Goal: Task Accomplishment & Management: Manage account settings

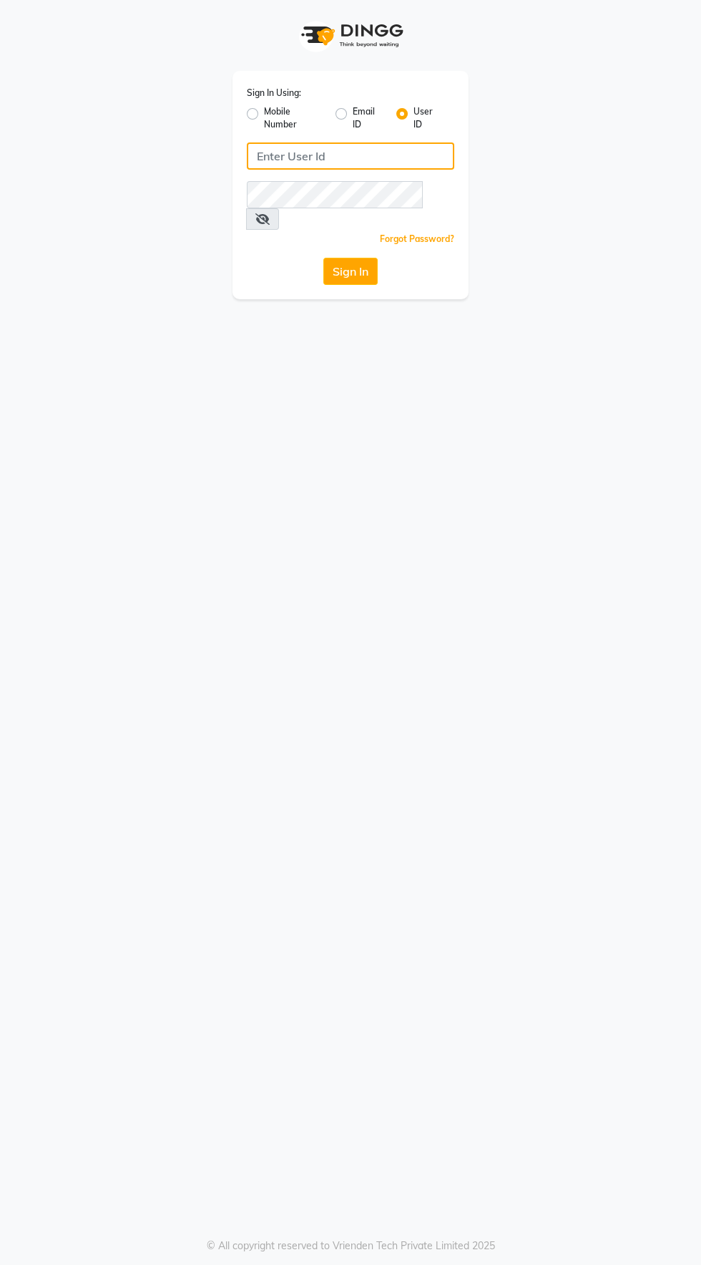
click at [326, 160] on input "Username" at bounding box center [351, 155] width 208 height 27
type input "tonyandguy01"
click at [324, 258] on button "Sign In" at bounding box center [351, 271] width 54 height 27
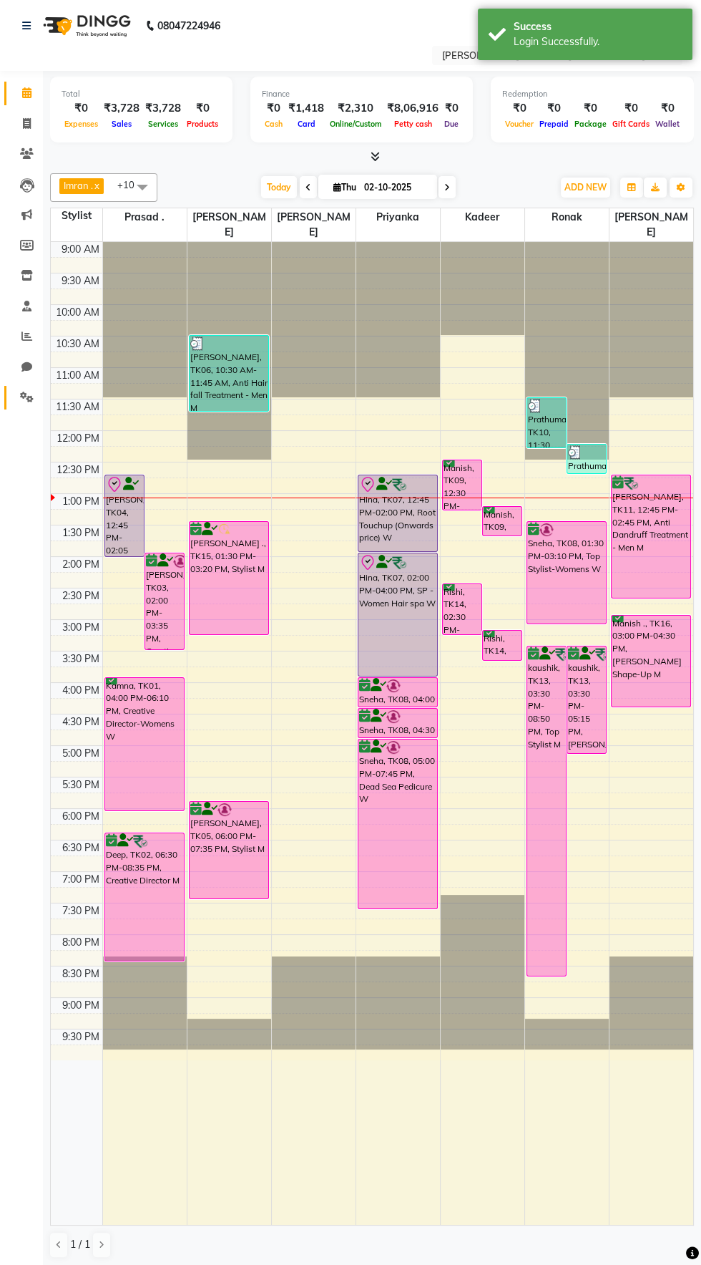
click at [9, 395] on link "Settings" at bounding box center [21, 398] width 34 height 24
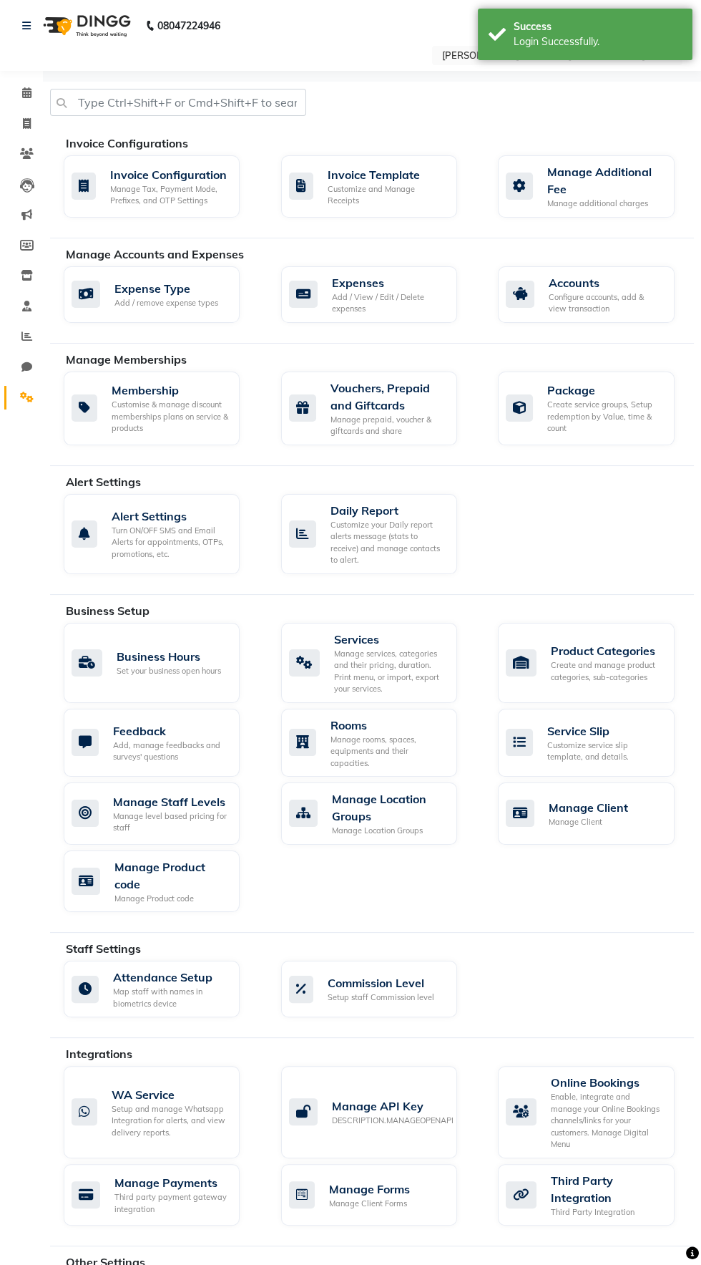
scroll to position [152, 0]
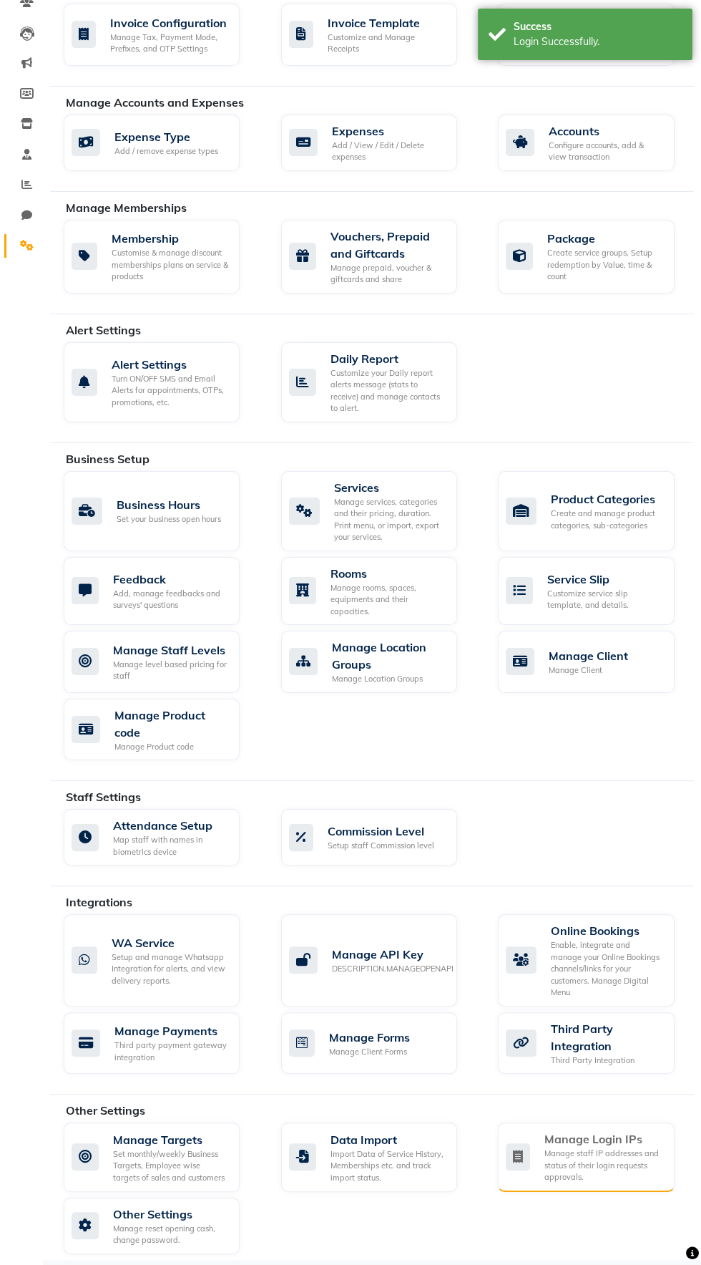
click at [616, 1150] on div "Manage staff IP addresses and status of their login requests approvals." at bounding box center [604, 1165] width 118 height 36
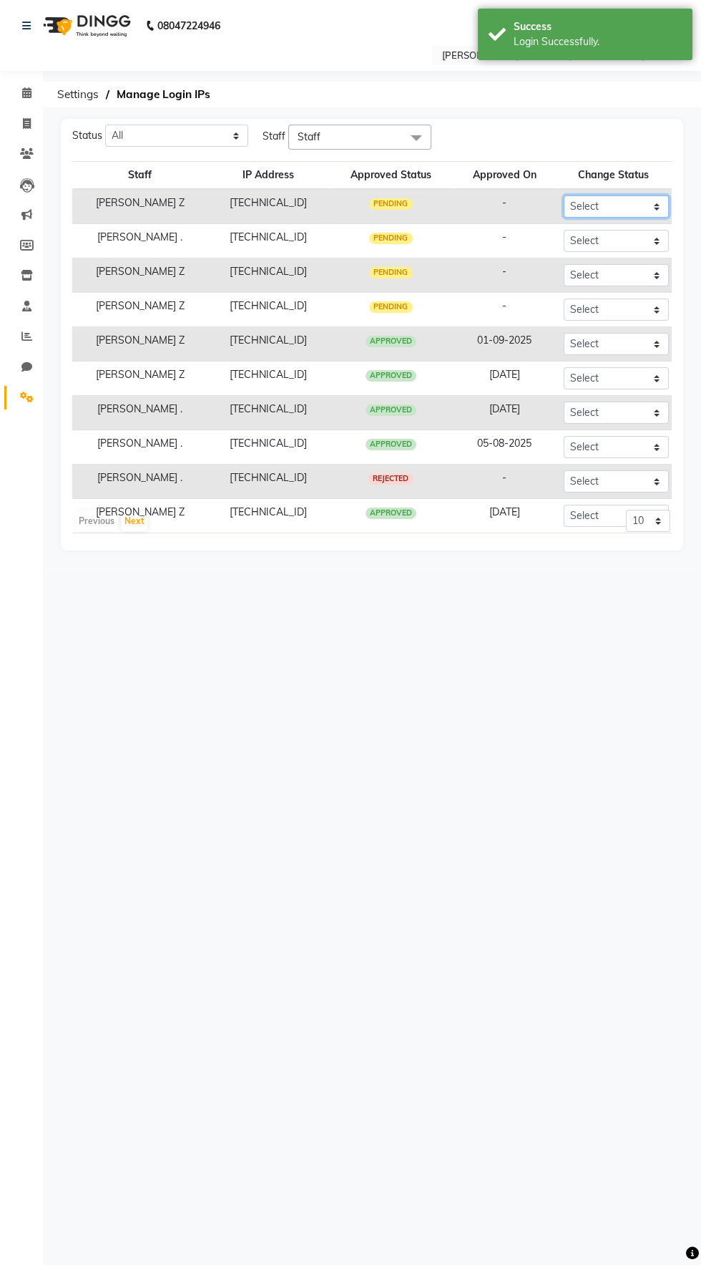
click at [642, 208] on select "Select Approved Rejected" at bounding box center [616, 206] width 105 height 22
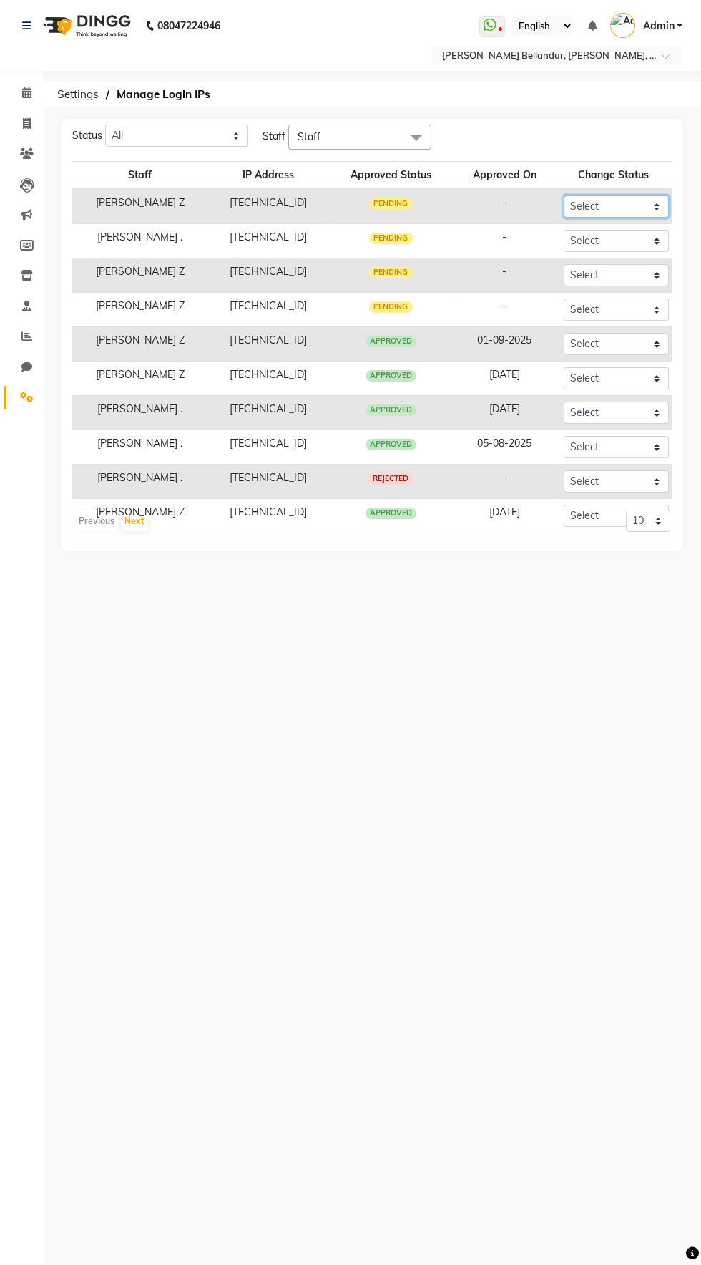
select select "Approved"
click at [564, 195] on select "Select Approved Rejected" at bounding box center [616, 206] width 105 height 22
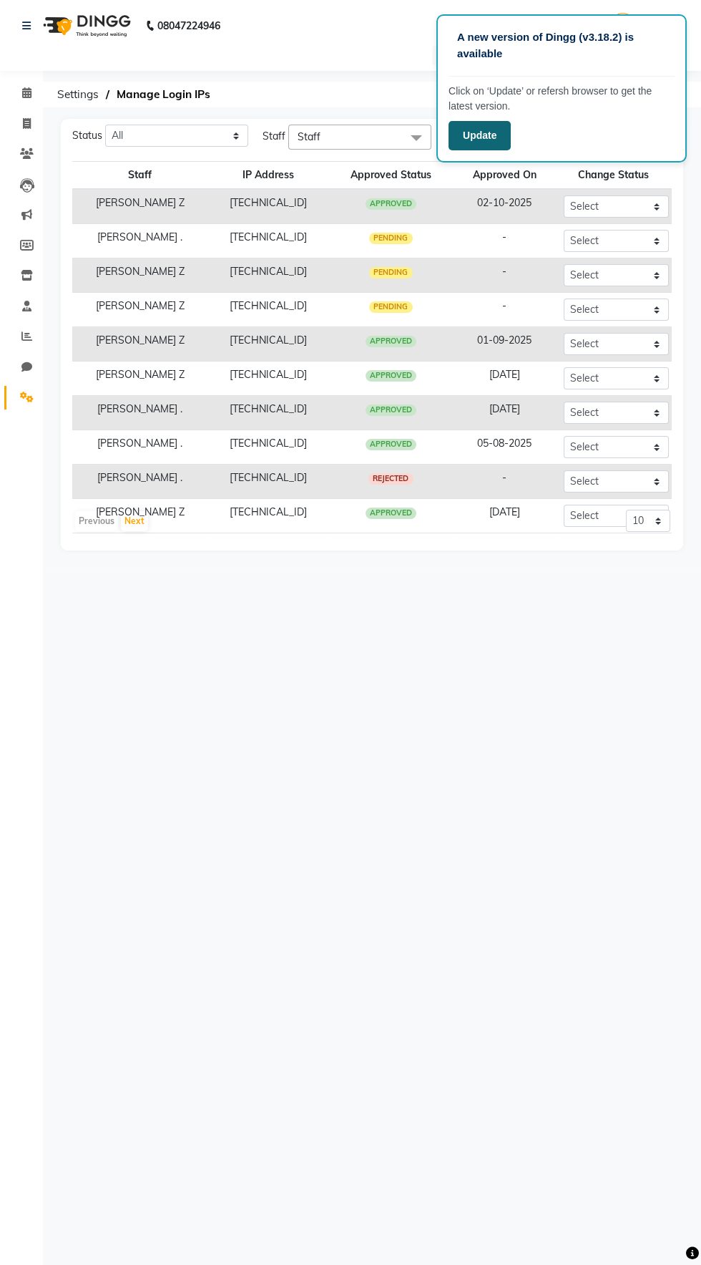
click at [484, 136] on button "Update" at bounding box center [480, 135] width 62 height 29
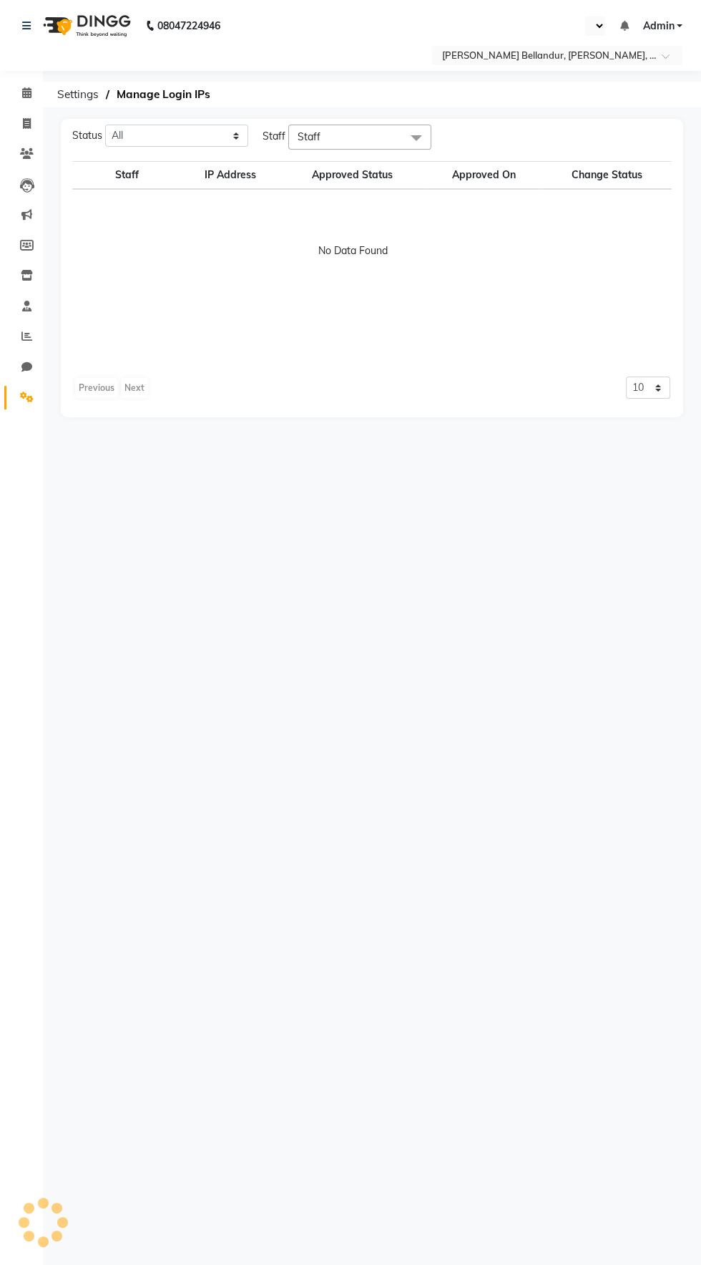
select select "en"
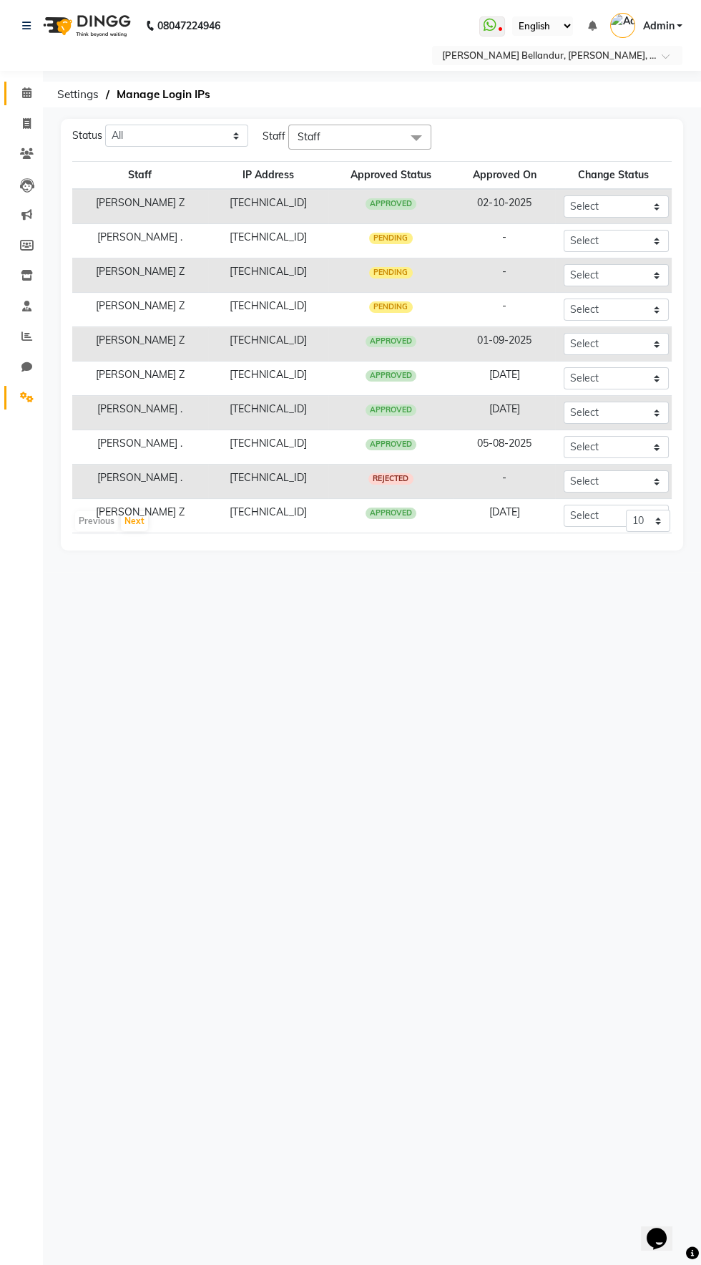
click at [16, 96] on span at bounding box center [26, 93] width 25 height 16
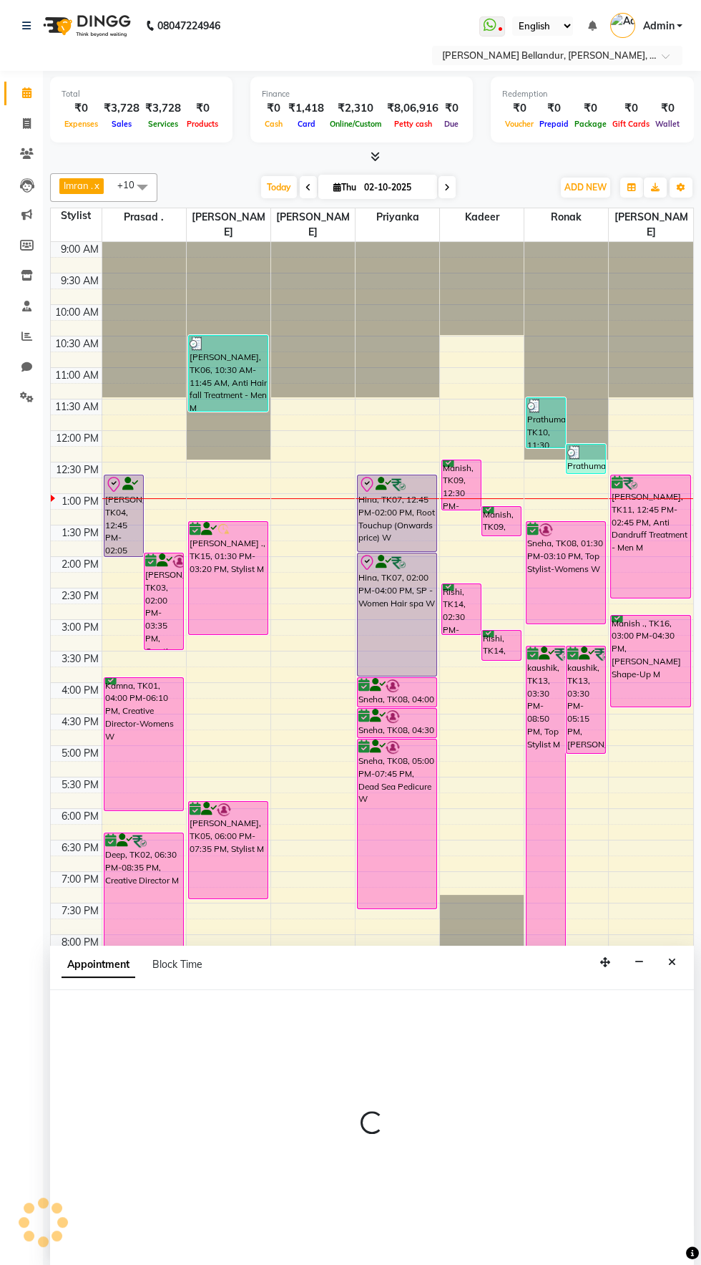
scroll to position [1, 0]
select select "77398"
select select "tentative"
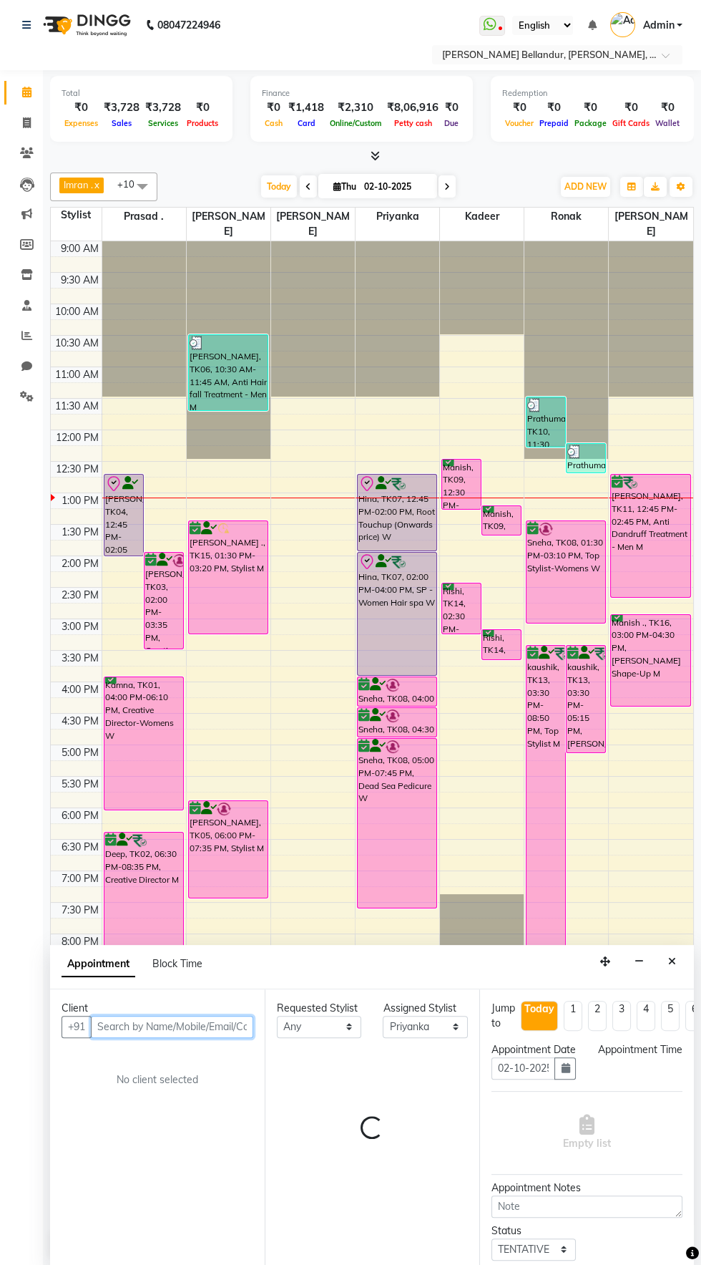
select select "1230"
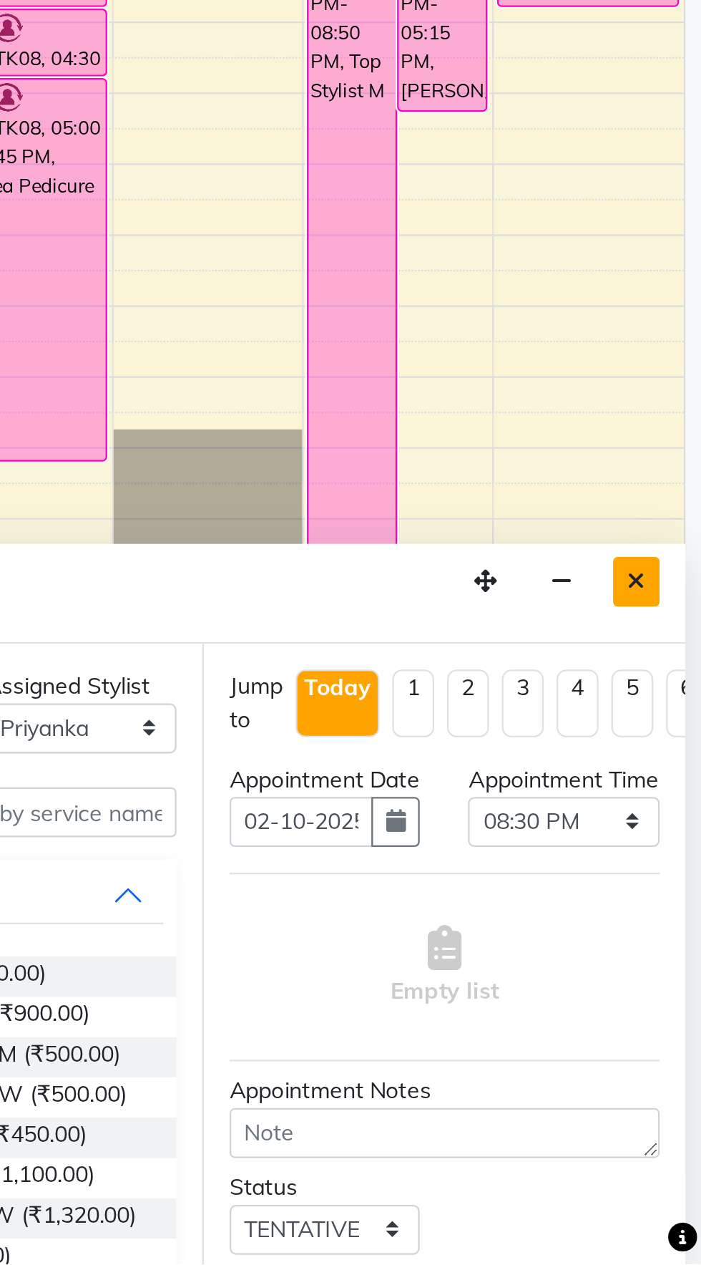
click at [676, 963] on icon "Close" at bounding box center [672, 961] width 8 height 10
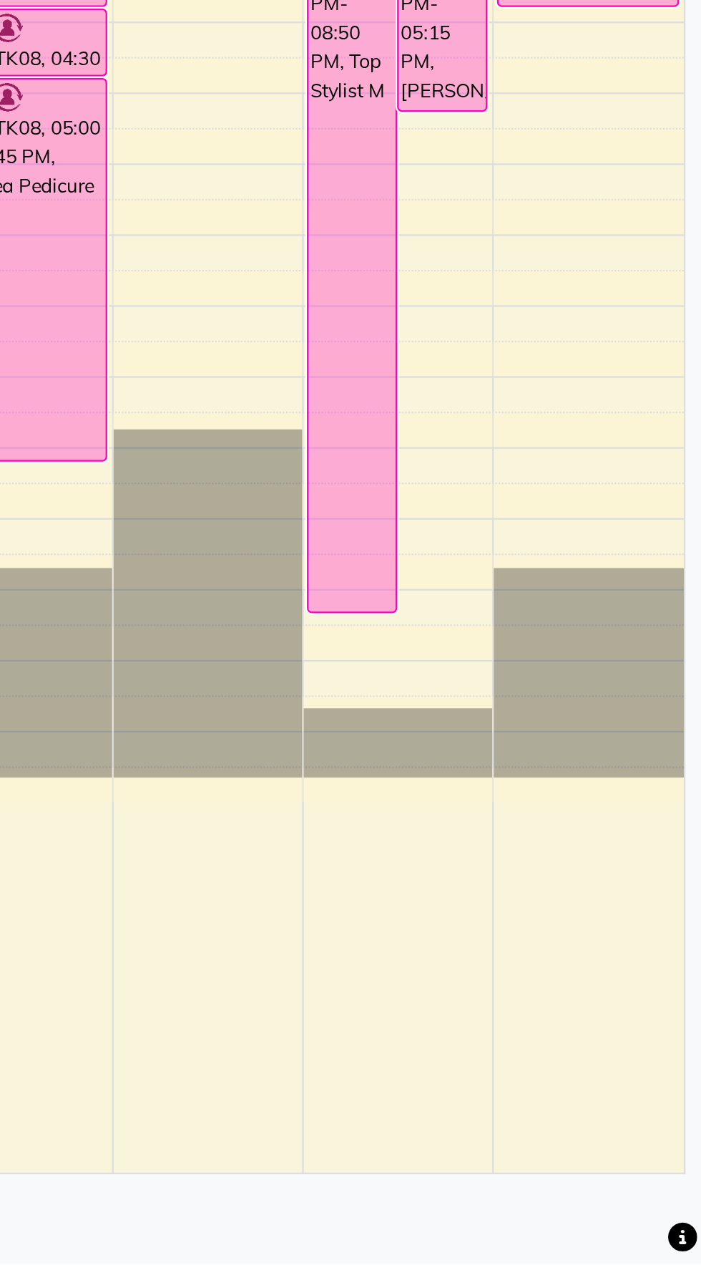
select select "87428"
select select "tentative"
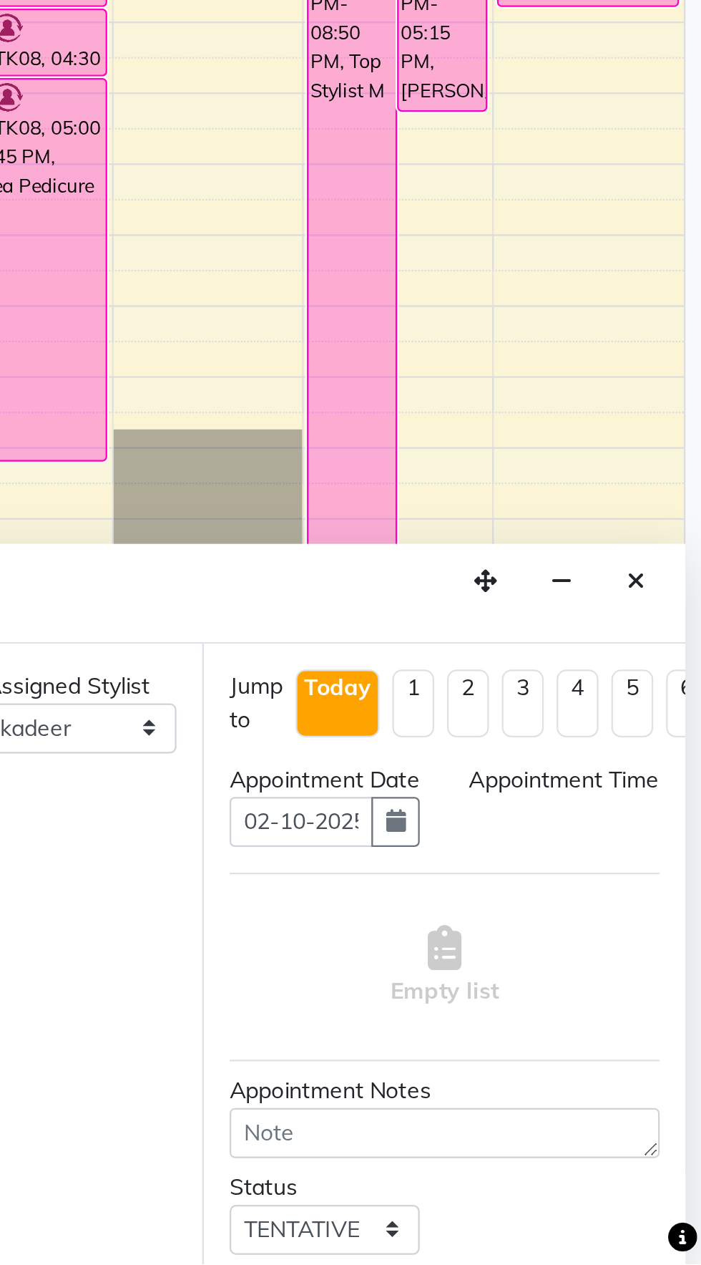
select select "1260"
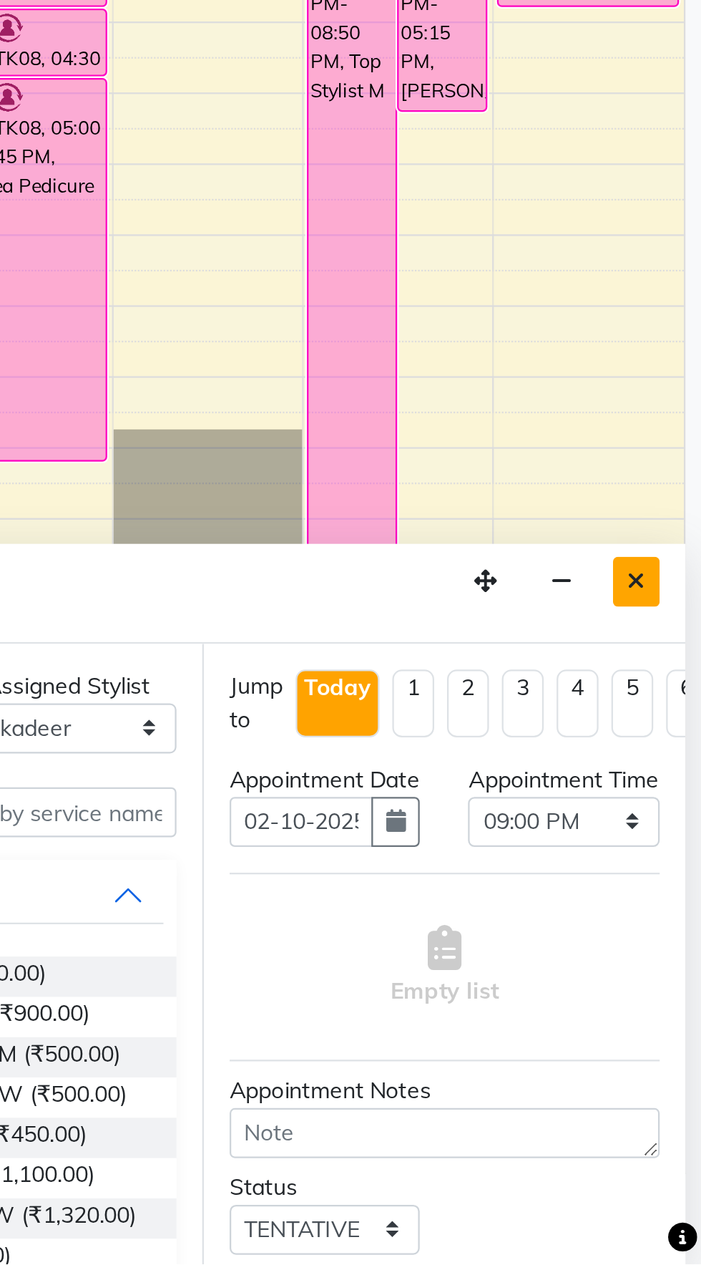
click at [673, 956] on icon "Close" at bounding box center [672, 961] width 8 height 10
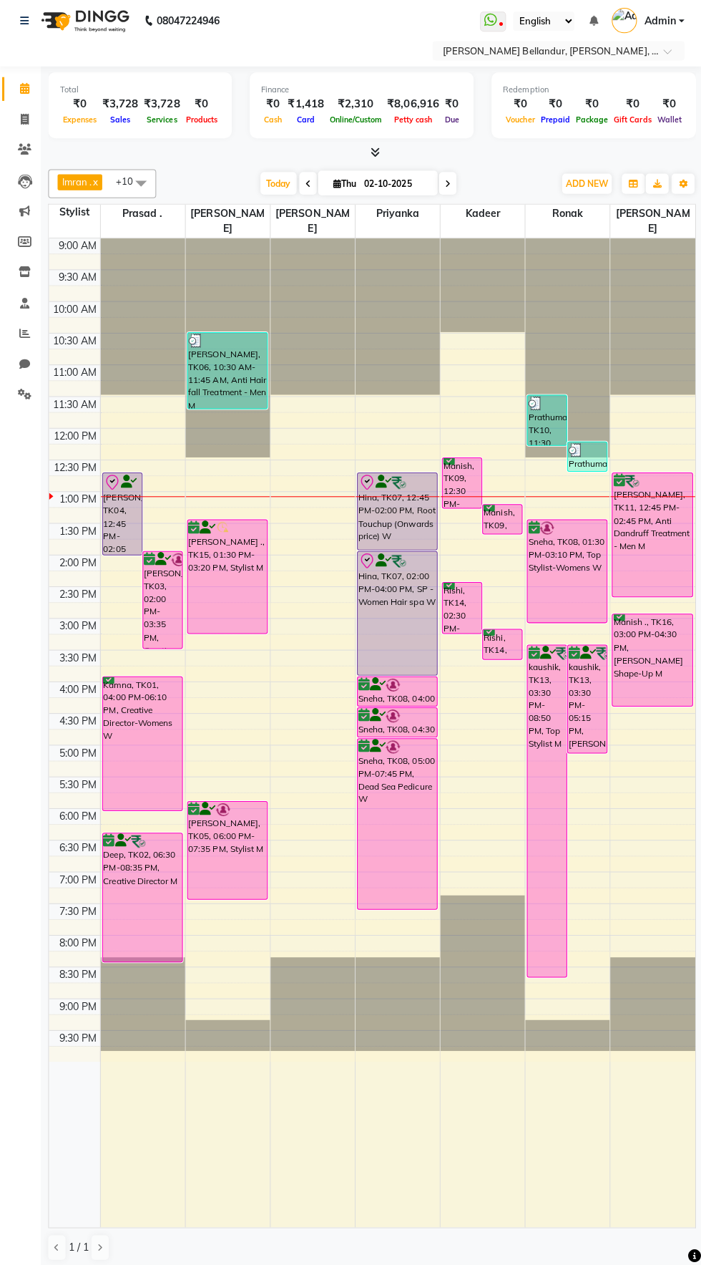
scroll to position [0, 0]
